Goal: Transaction & Acquisition: Purchase product/service

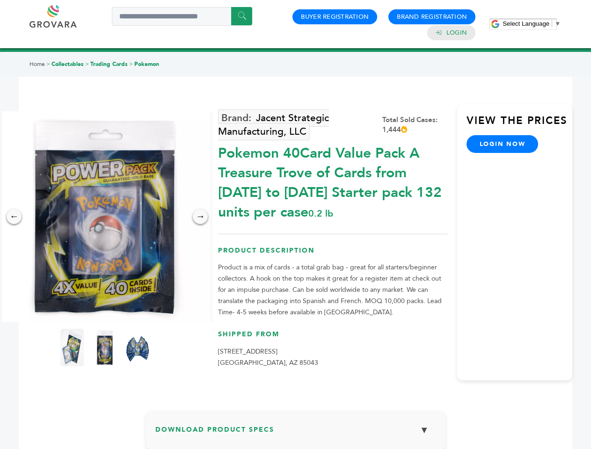
click at [532, 23] on span "Select Language" at bounding box center [526, 23] width 47 height 7
click at [105, 217] on img at bounding box center [105, 216] width 211 height 211
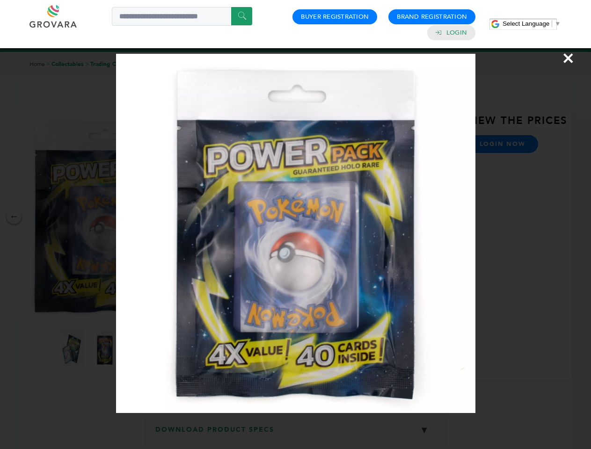
click at [14, 217] on div "×" at bounding box center [295, 224] width 591 height 449
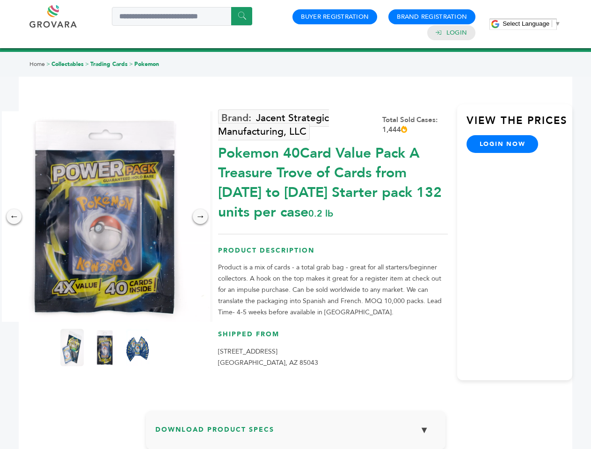
click at [200, 217] on div "→" at bounding box center [200, 216] width 15 height 15
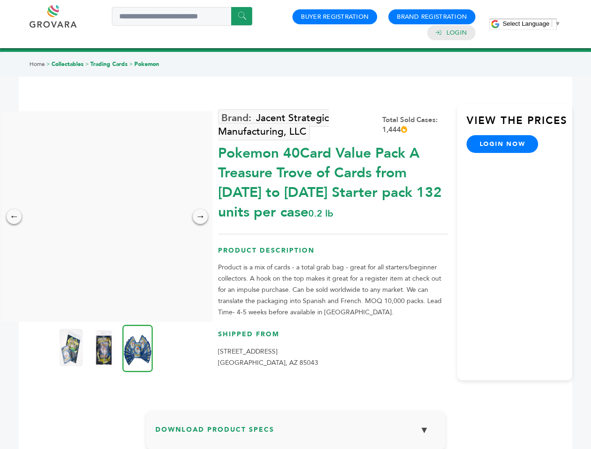
click at [72, 348] on img at bounding box center [70, 347] width 23 height 37
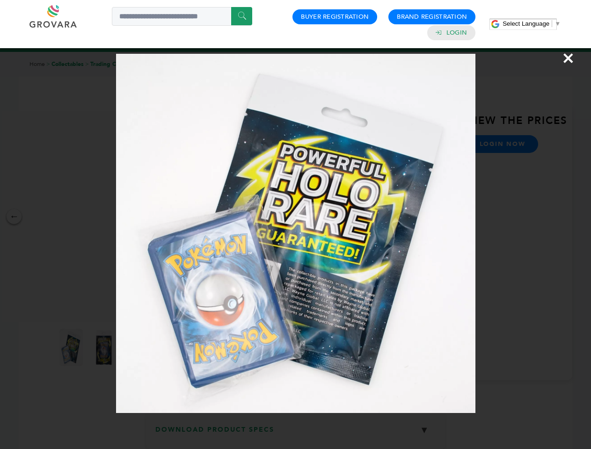
click at [105, 348] on div "×" at bounding box center [295, 224] width 591 height 449
